Goal: Information Seeking & Learning: Understand process/instructions

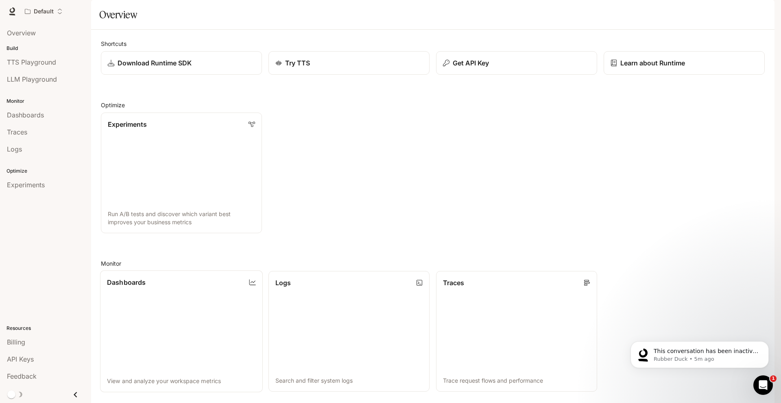
scroll to position [158, 0]
click at [547, 271] on link "Traces Trace request flows and performance" at bounding box center [516, 332] width 163 height 122
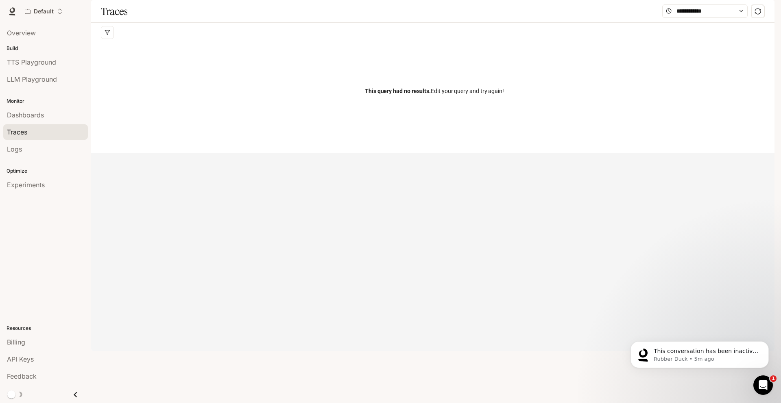
click at [15, 325] on p "Resources" at bounding box center [45, 328] width 91 height 7
click at [26, 360] on span "API Keys" at bounding box center [20, 359] width 27 height 10
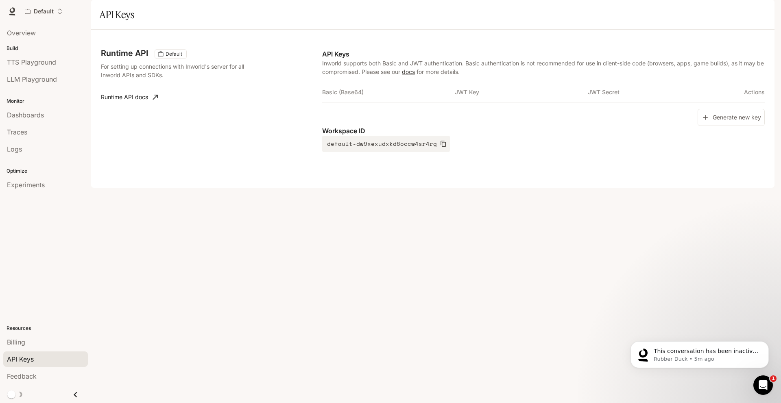
click at [26, 368] on li "Feedback" at bounding box center [45, 376] width 91 height 17
click at [26, 378] on span "Feedback" at bounding box center [22, 377] width 30 height 10
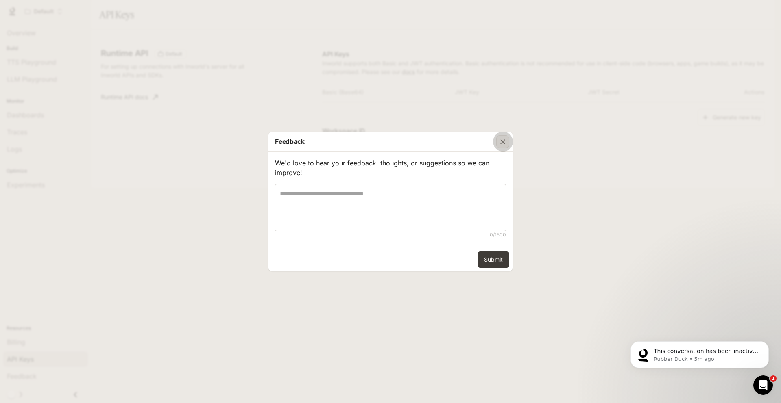
click at [504, 141] on icon "button" at bounding box center [502, 142] width 8 height 8
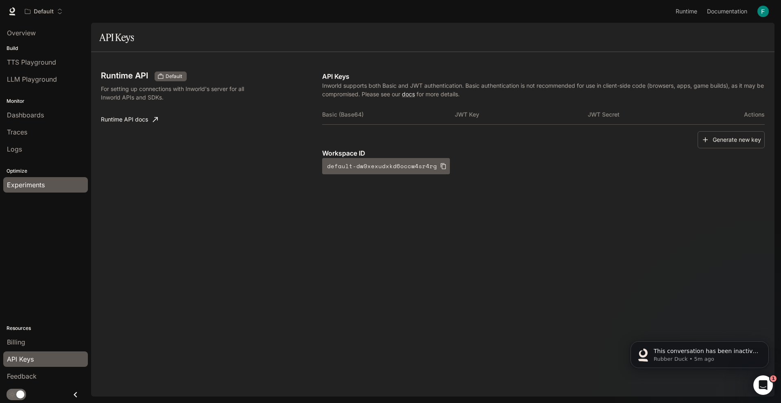
click at [19, 185] on span "Experiments" at bounding box center [26, 185] width 38 height 10
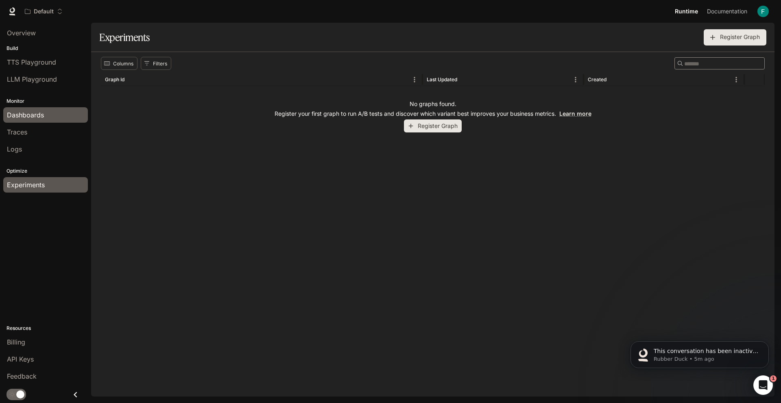
click at [30, 119] on span "Dashboards" at bounding box center [25, 115] width 37 height 10
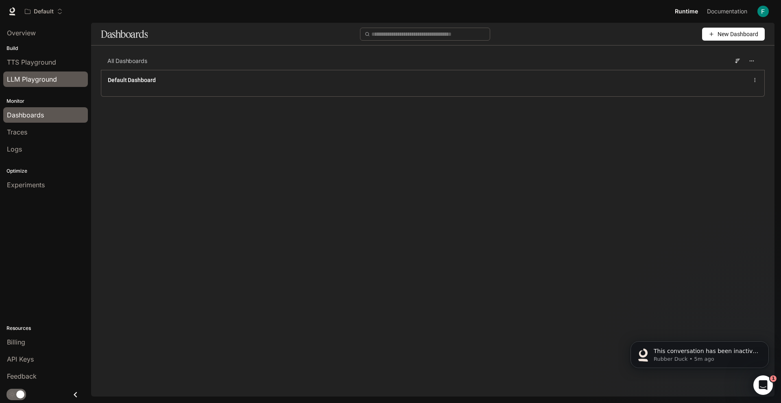
click at [29, 79] on span "LLM Playground" at bounding box center [32, 79] width 50 height 10
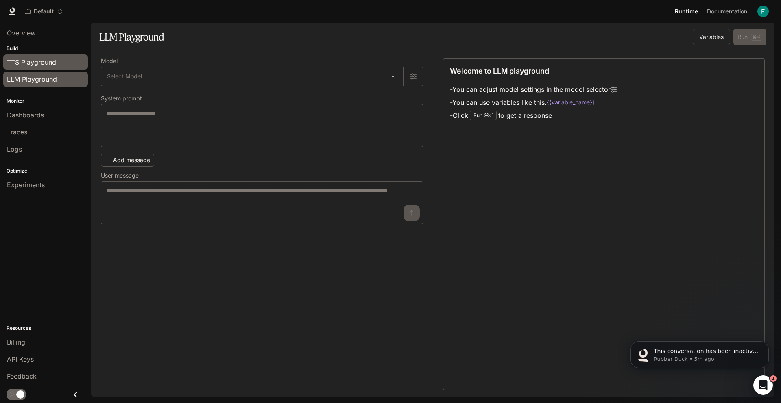
click at [29, 65] on span "TTS Playground" at bounding box center [31, 62] width 49 height 10
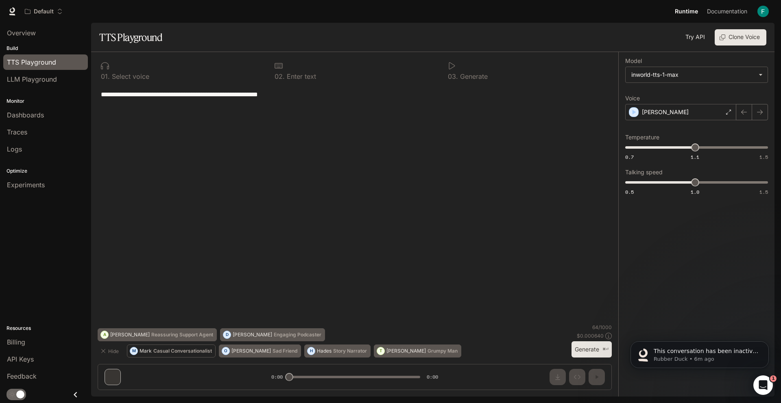
click at [186, 349] on p "Casual Conversationalist" at bounding box center [182, 351] width 59 height 5
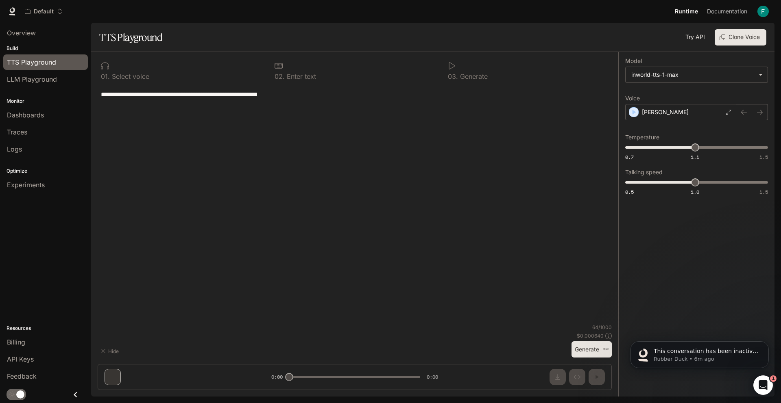
type textarea "**********"
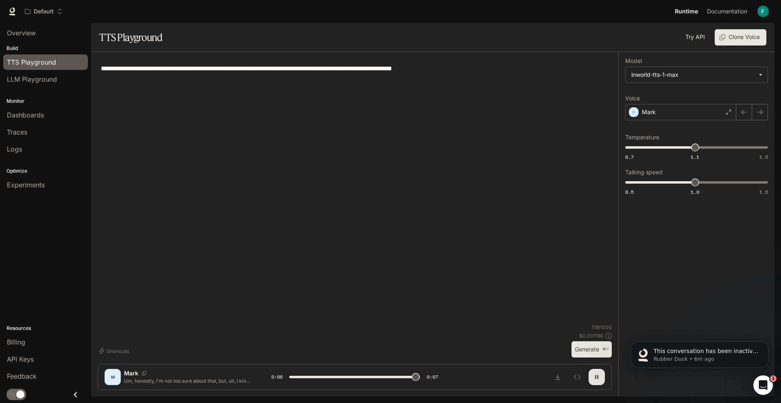
type input "*"
click at [697, 39] on link "Try API" at bounding box center [695, 37] width 26 height 16
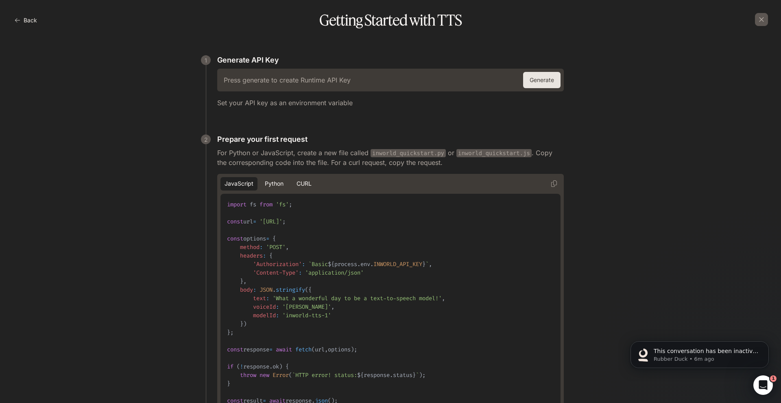
click at [546, 80] on button "Generate" at bounding box center [541, 80] width 37 height 16
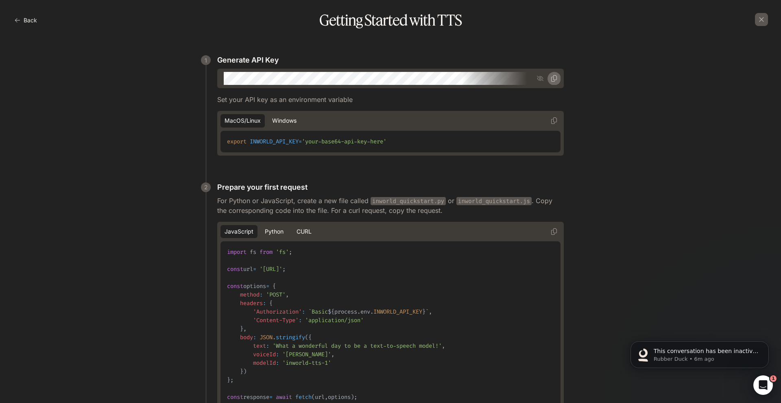
click at [551, 80] on icon "button" at bounding box center [553, 78] width 7 height 7
click at [539, 77] on icon "button" at bounding box center [540, 78] width 7 height 7
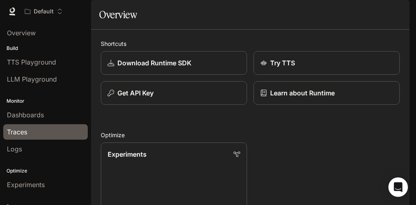
click at [19, 131] on span "Traces" at bounding box center [17, 132] width 20 height 10
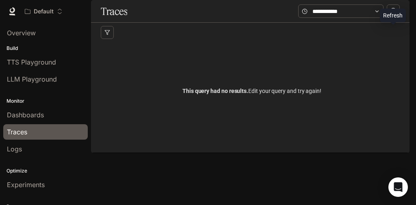
click at [395, 14] on icon "sync" at bounding box center [393, 11] width 6 height 6
click at [28, 133] on div "Traces" at bounding box center [45, 132] width 77 height 10
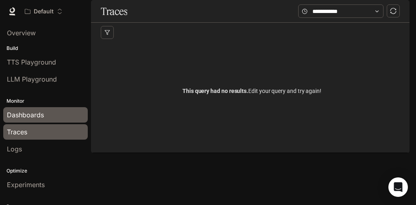
click at [26, 119] on span "Dashboards" at bounding box center [25, 115] width 37 height 10
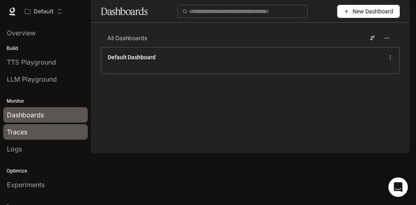
click at [32, 128] on div "Traces" at bounding box center [45, 132] width 77 height 10
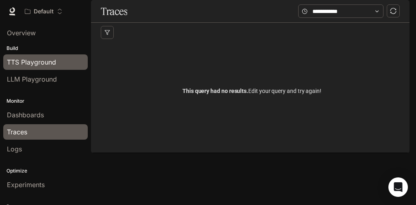
click at [46, 64] on span "TTS Playground" at bounding box center [31, 62] width 49 height 10
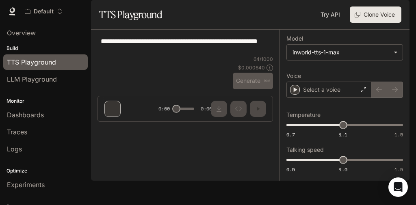
type textarea "**********"
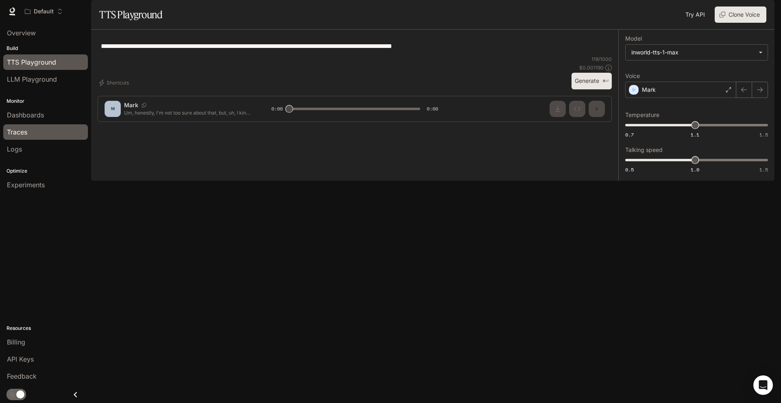
click at [17, 135] on span "Traces" at bounding box center [17, 132] width 20 height 10
